Goal: Information Seeking & Learning: Learn about a topic

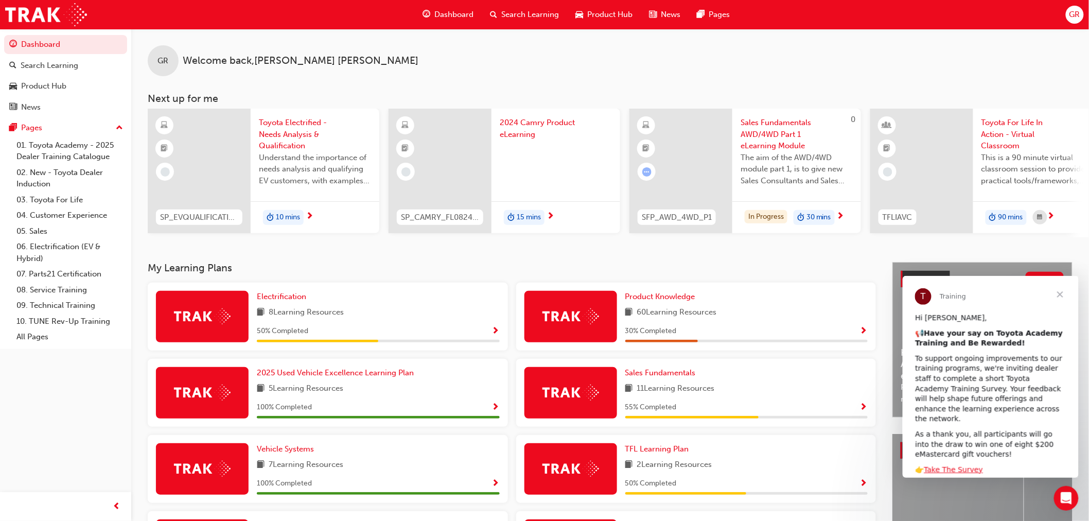
click at [1021, 214] on span "90 mins" at bounding box center [1010, 217] width 25 height 12
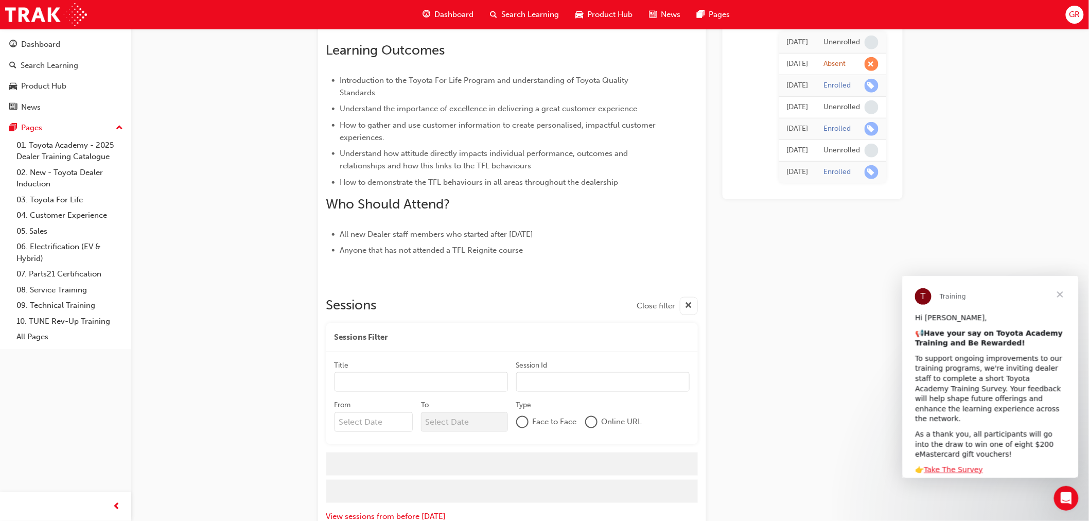
scroll to position [378, 0]
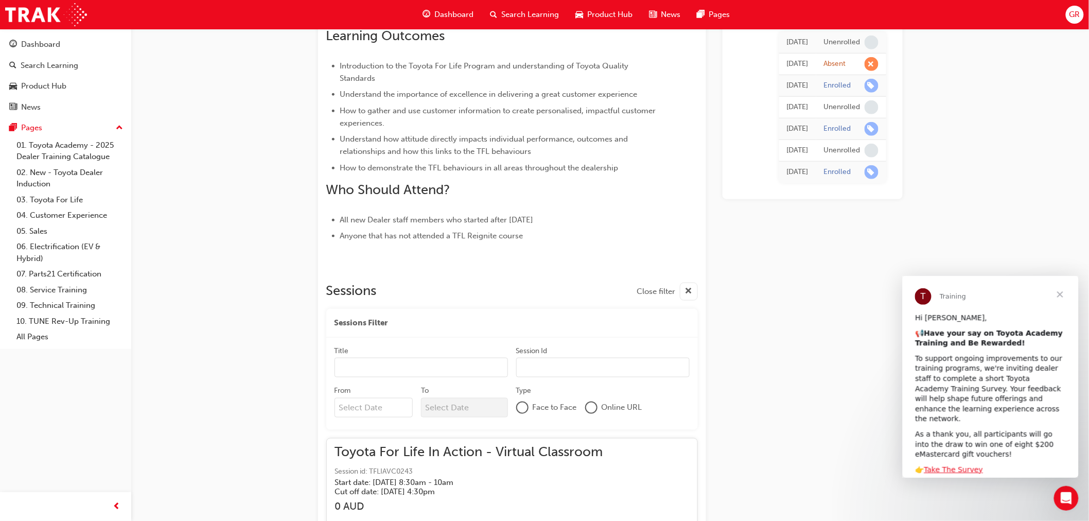
click at [454, 370] on input "Title" at bounding box center [420, 368] width 173 height 20
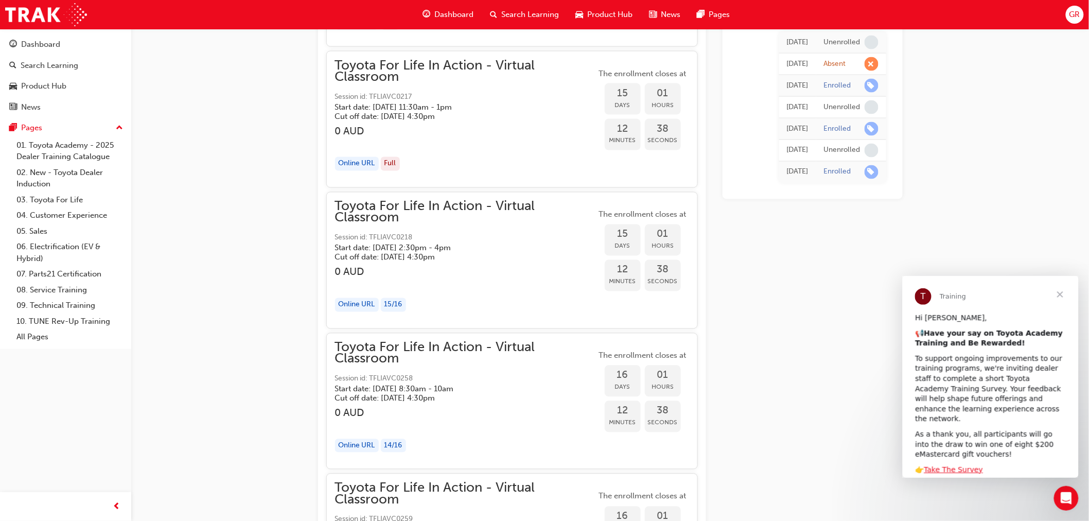
scroll to position [5579, 0]
click at [546, 271] on h3 "0 AUD" at bounding box center [465, 271] width 261 height 12
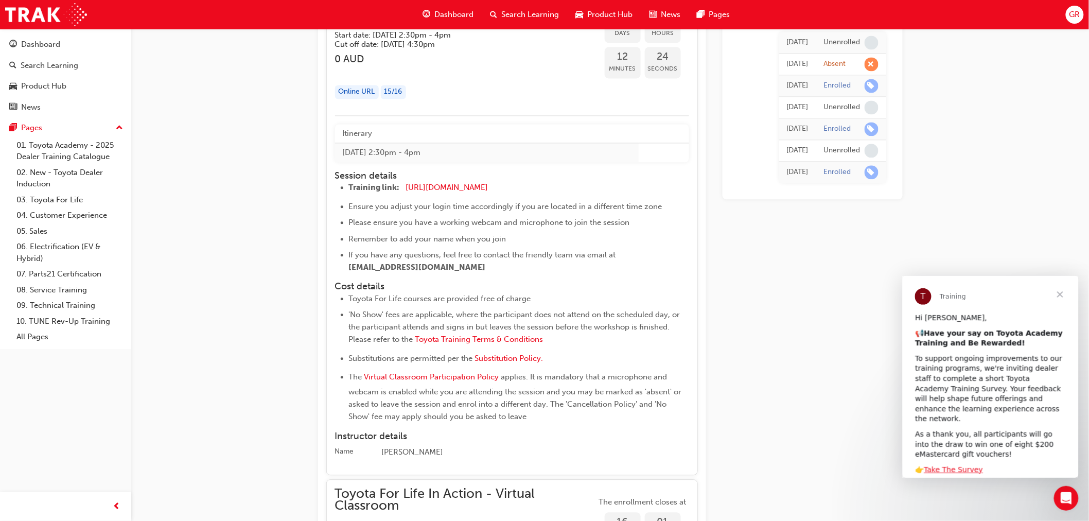
scroll to position [5693, 0]
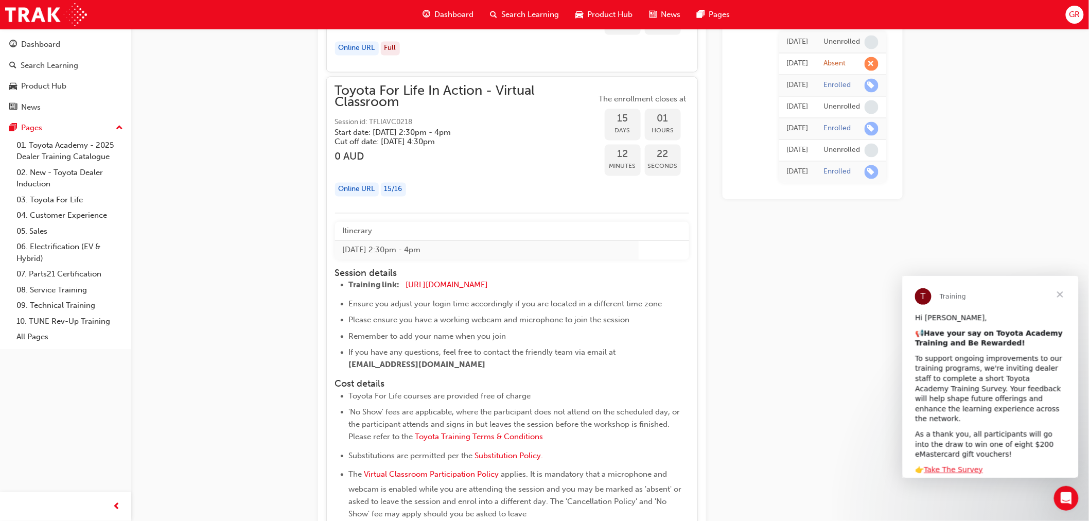
click at [369, 187] on div "Online URL" at bounding box center [357, 190] width 44 height 14
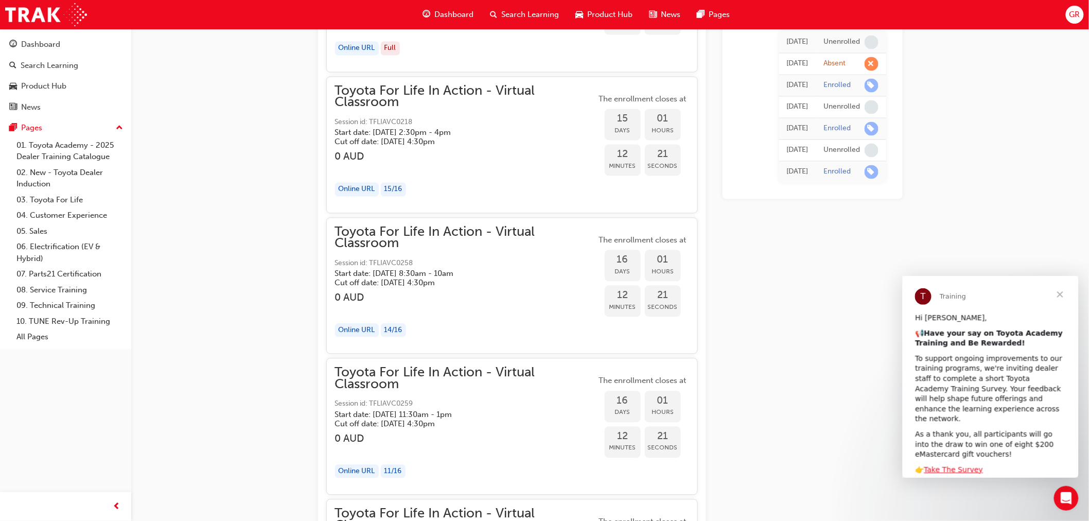
click at [369, 187] on div "Online URL" at bounding box center [357, 190] width 44 height 14
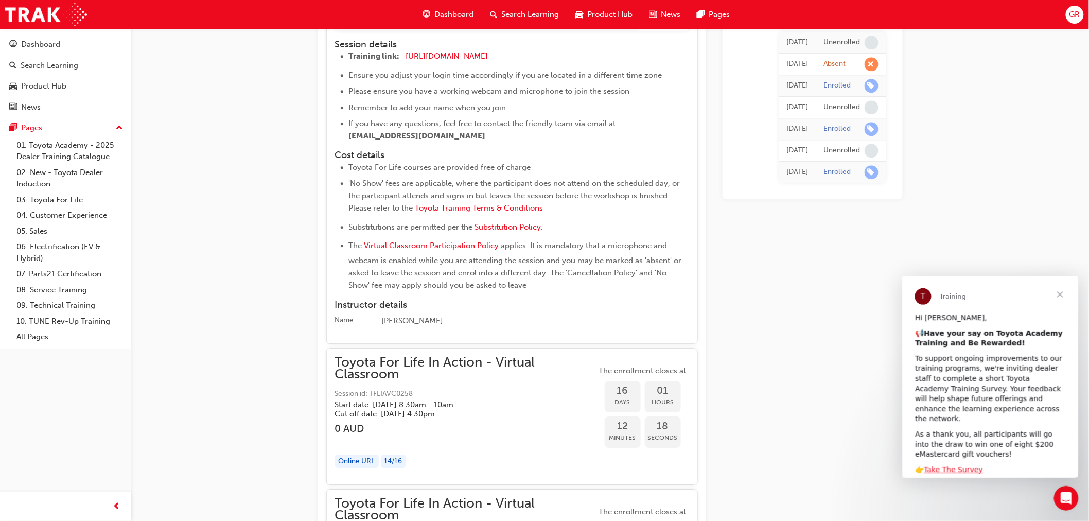
click at [418, 325] on div "[PERSON_NAME]" at bounding box center [535, 321] width 307 height 12
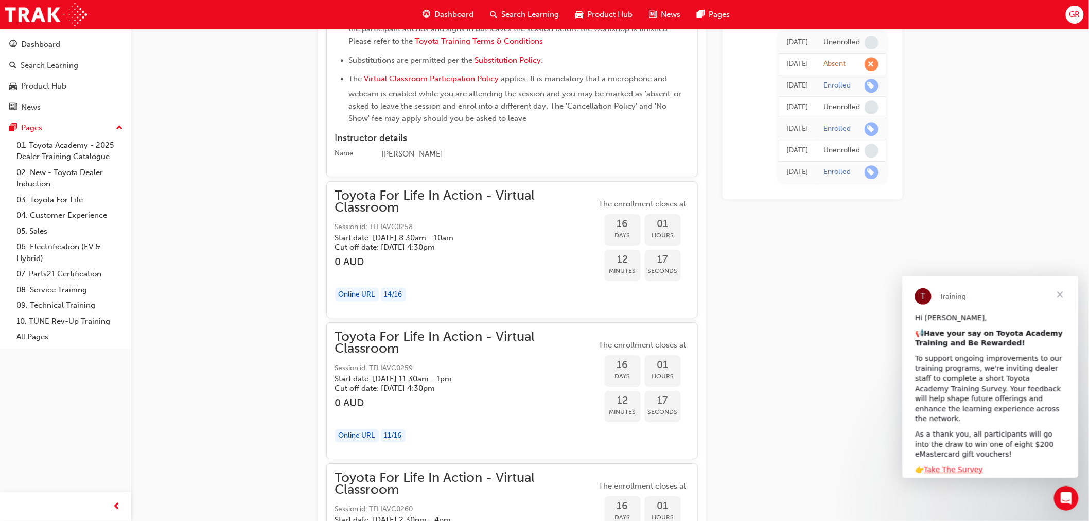
scroll to position [6094, 0]
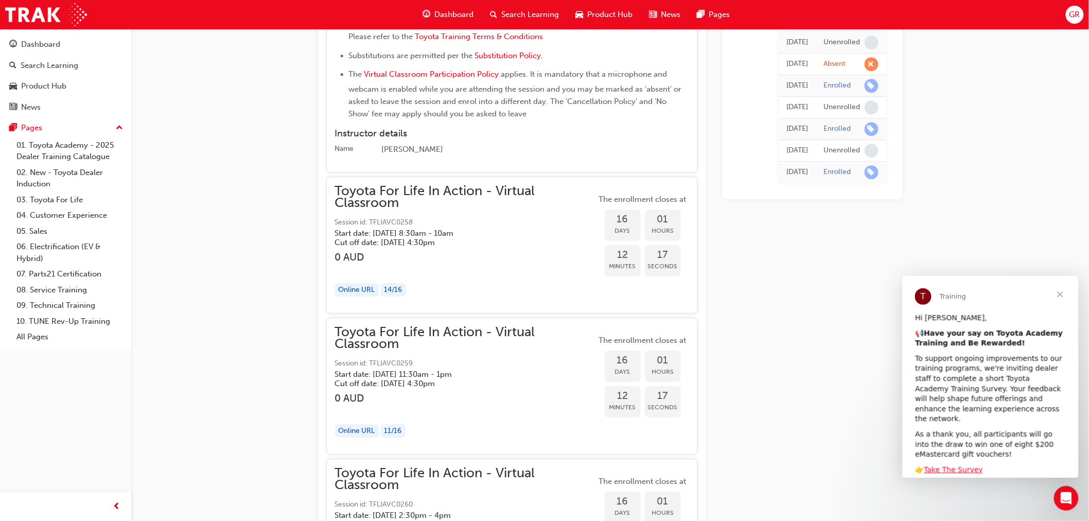
click at [388, 289] on div "14 / 16" at bounding box center [393, 290] width 25 height 14
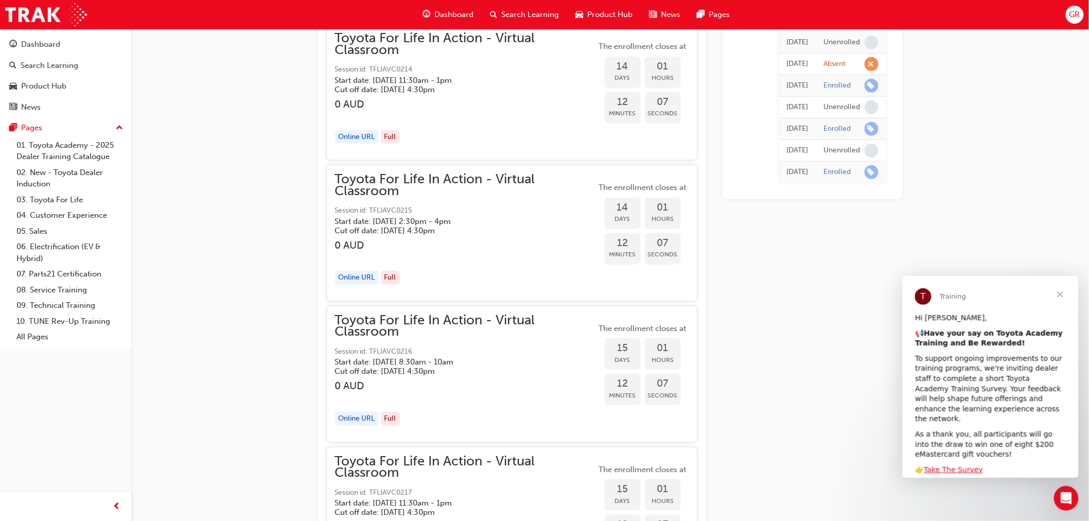
scroll to position [5179, 0]
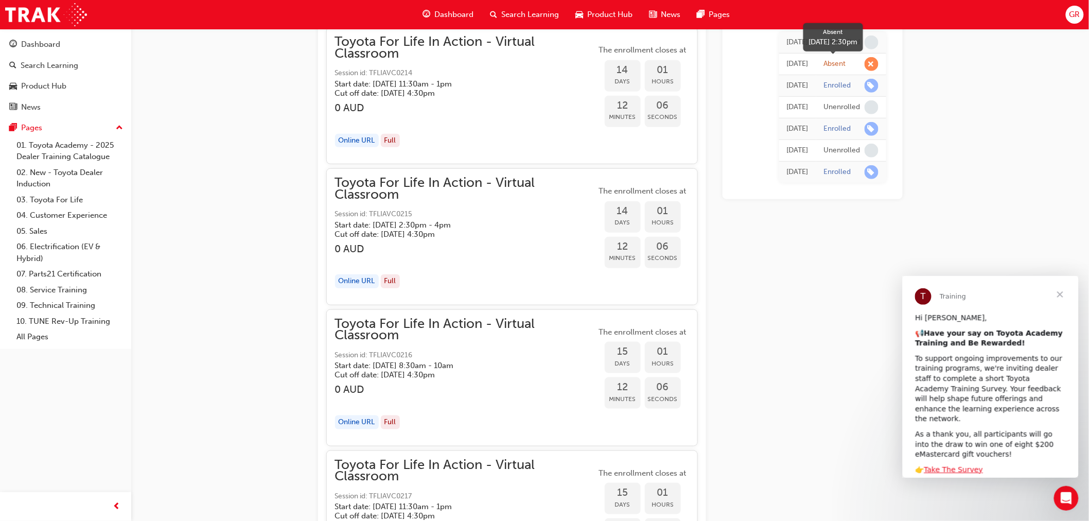
click at [841, 62] on div "Absent" at bounding box center [835, 64] width 22 height 10
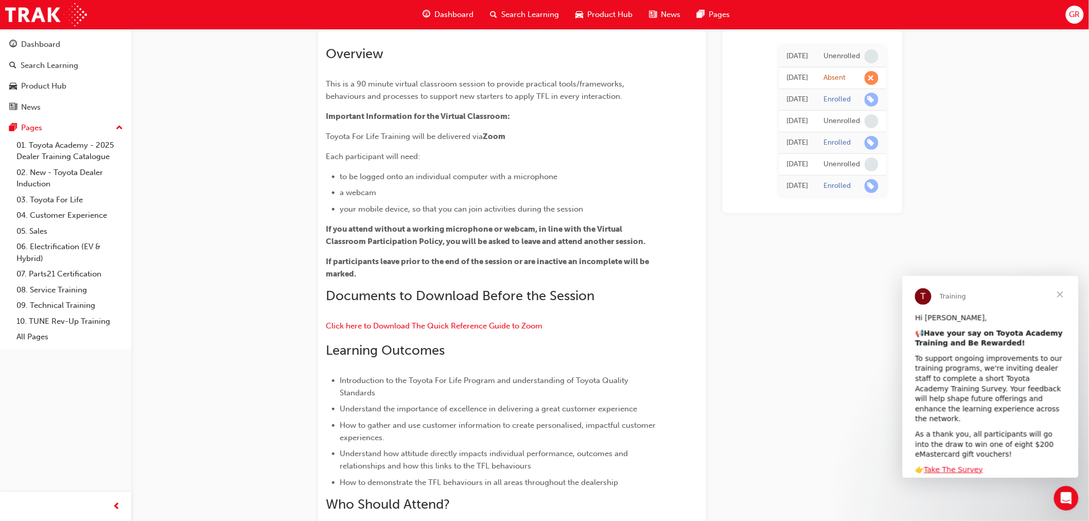
scroll to position [0, 0]
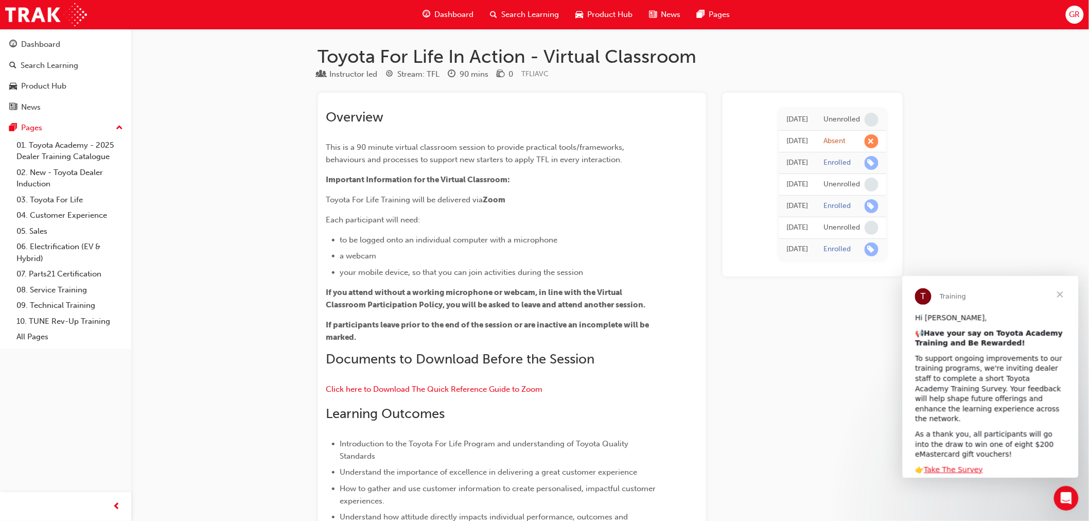
click at [875, 116] on span "learningRecordVerb_NONE-icon" at bounding box center [871, 120] width 14 height 14
click at [869, 145] on span "learningRecordVerb_ABSENT-icon" at bounding box center [871, 141] width 14 height 14
drag, startPoint x: 972, startPoint y: 213, endPoint x: 970, endPoint y: 220, distance: 7.2
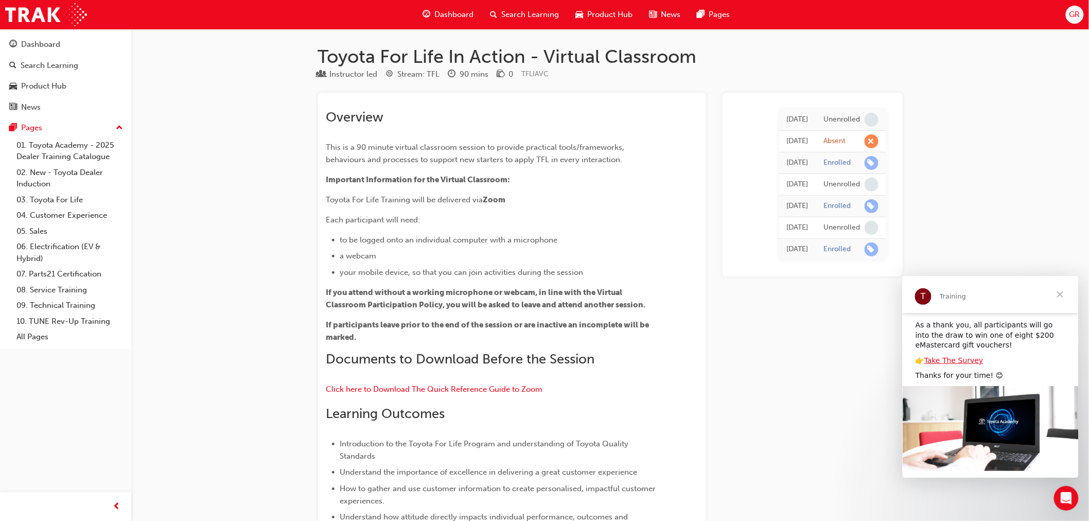
scroll to position [52, 0]
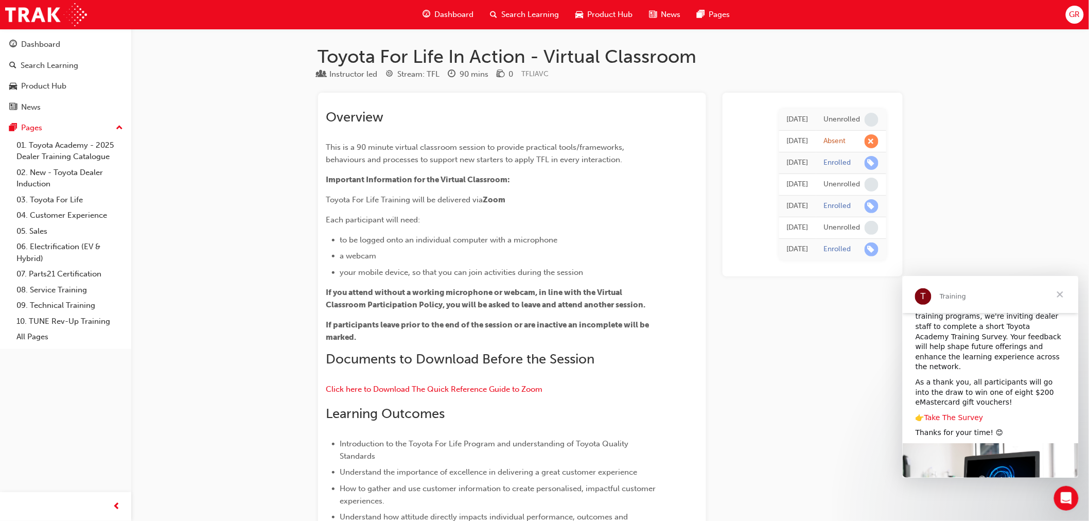
click at [959, 413] on link "Take The Survey" at bounding box center [952, 417] width 59 height 8
